Goal: Information Seeking & Learning: Find specific fact

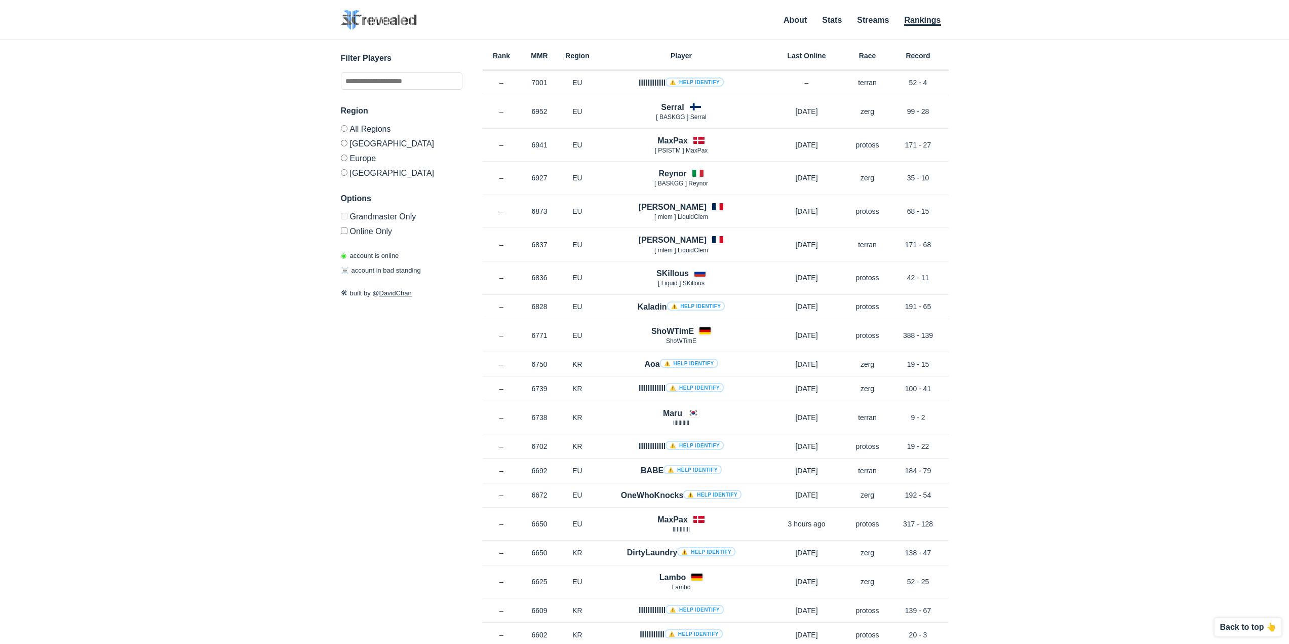
click at [1200, 217] on div "✕ Filter Players Region All Regions [GEOGRAPHIC_DATA] [GEOGRAPHIC_DATA] [GEOGRA…" at bounding box center [644, 329] width 1269 height 579
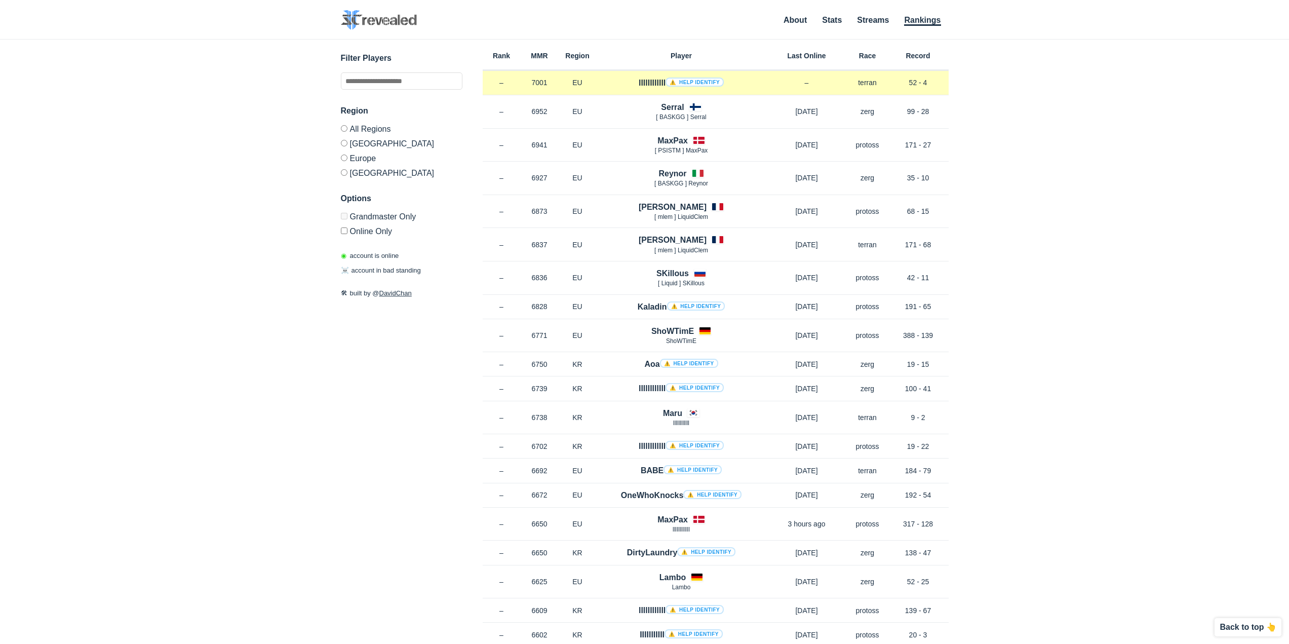
click at [647, 83] on h4 "llllllllllll ⚠️ Help identify" at bounding box center [681, 83] width 85 height 12
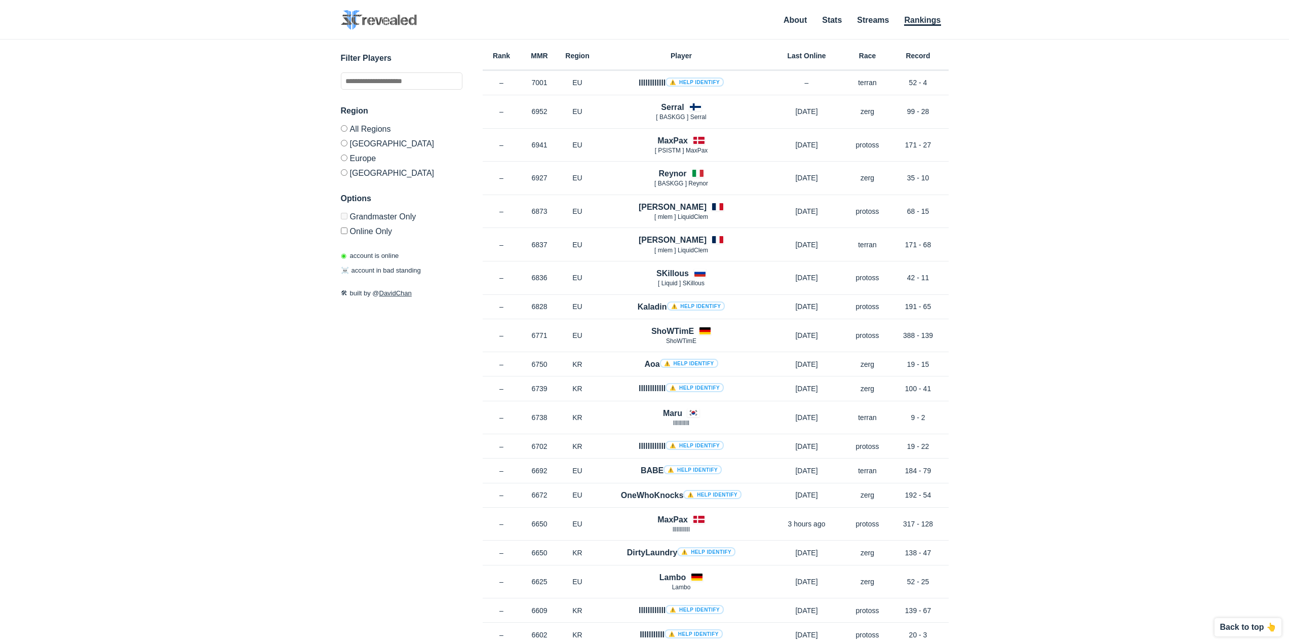
click at [1035, 127] on div "✕ Filter Players Region All Regions [GEOGRAPHIC_DATA] [GEOGRAPHIC_DATA] [GEOGRA…" at bounding box center [644, 329] width 1269 height 579
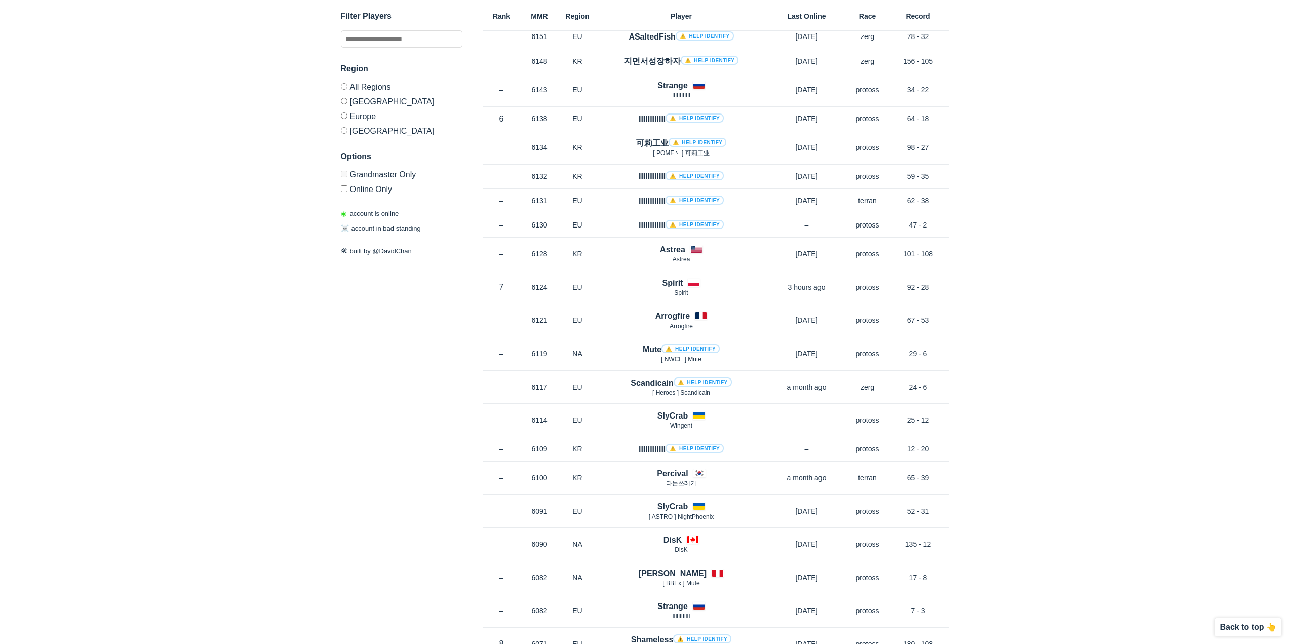
scroll to position [2786, 0]
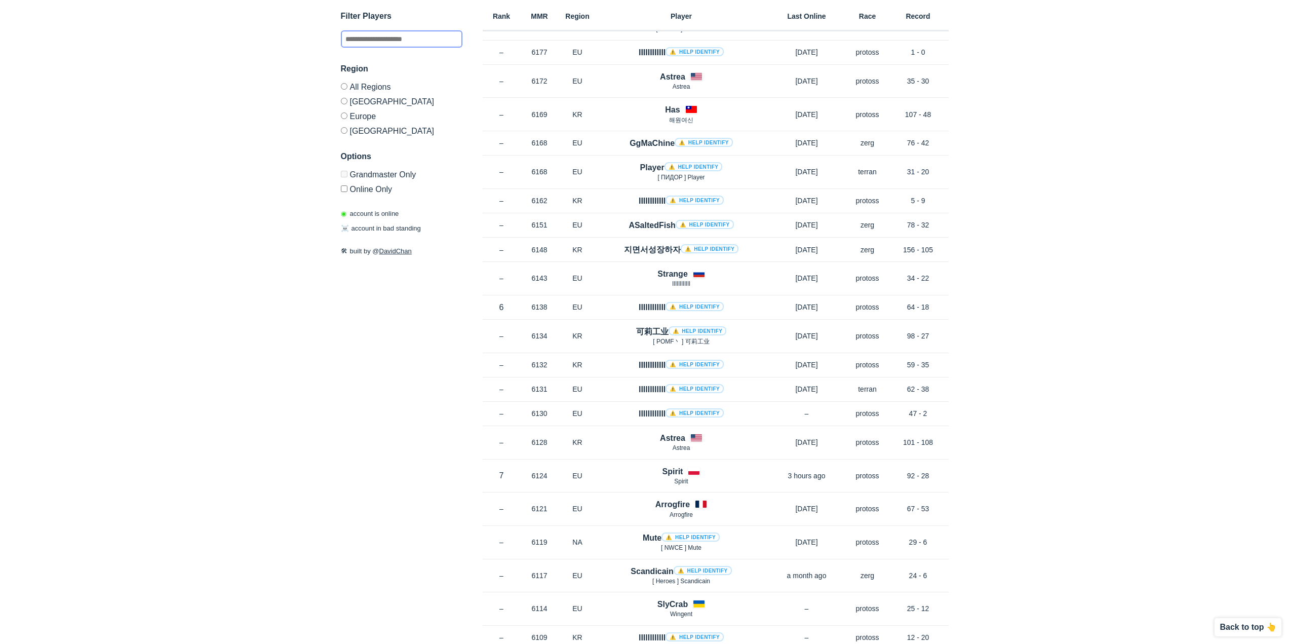
click at [394, 34] on input "text" at bounding box center [402, 38] width 122 height 17
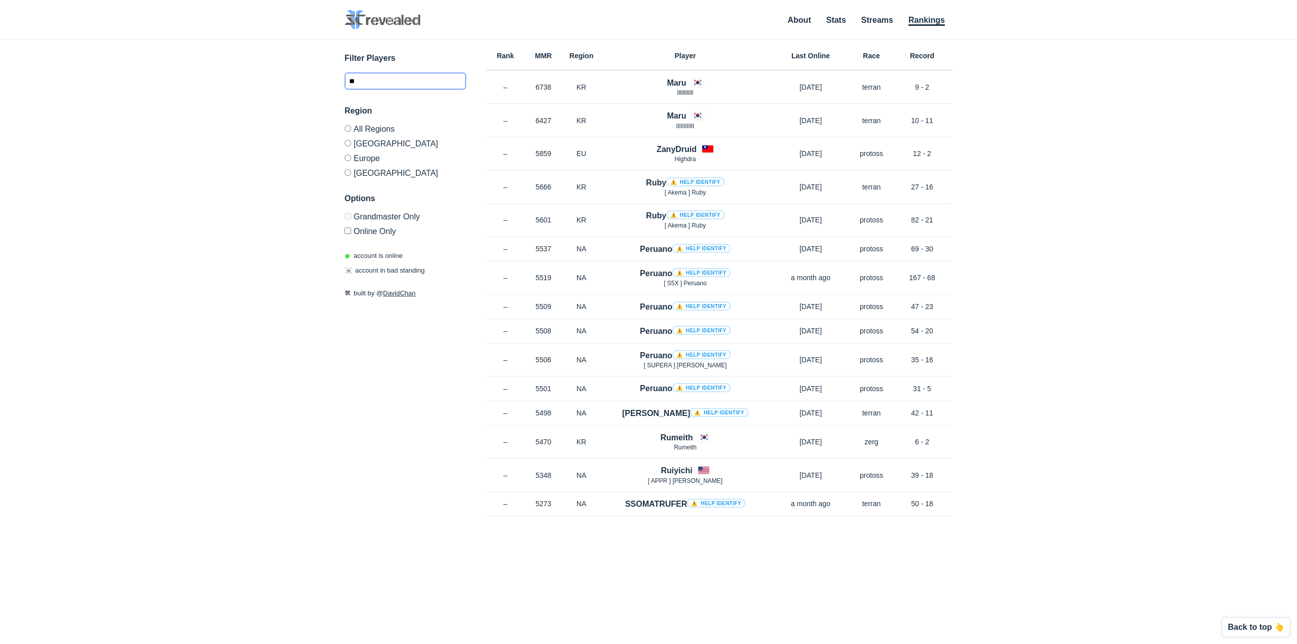
type input "*"
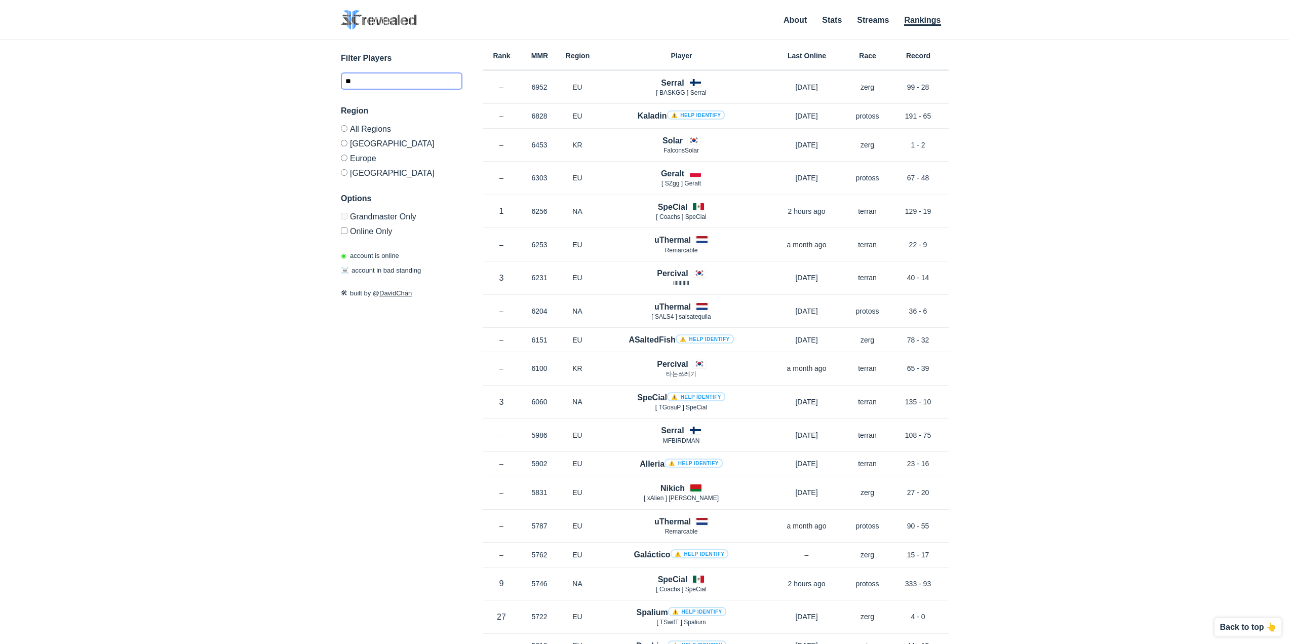
type input "*"
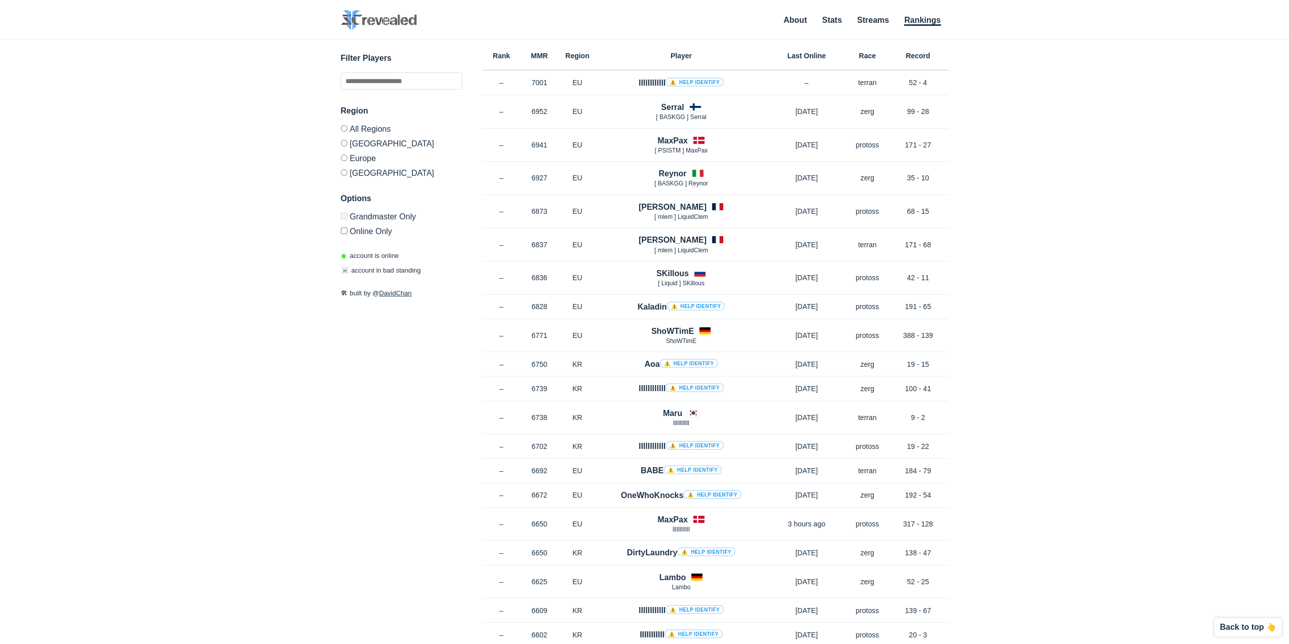
drag, startPoint x: 428, startPoint y: 272, endPoint x: 353, endPoint y: 270, distance: 75.5
click at [353, 270] on div "◉ account is online ☠️ account in bad standing" at bounding box center [402, 263] width 122 height 25
